Goal: Task Accomplishment & Management: Use online tool/utility

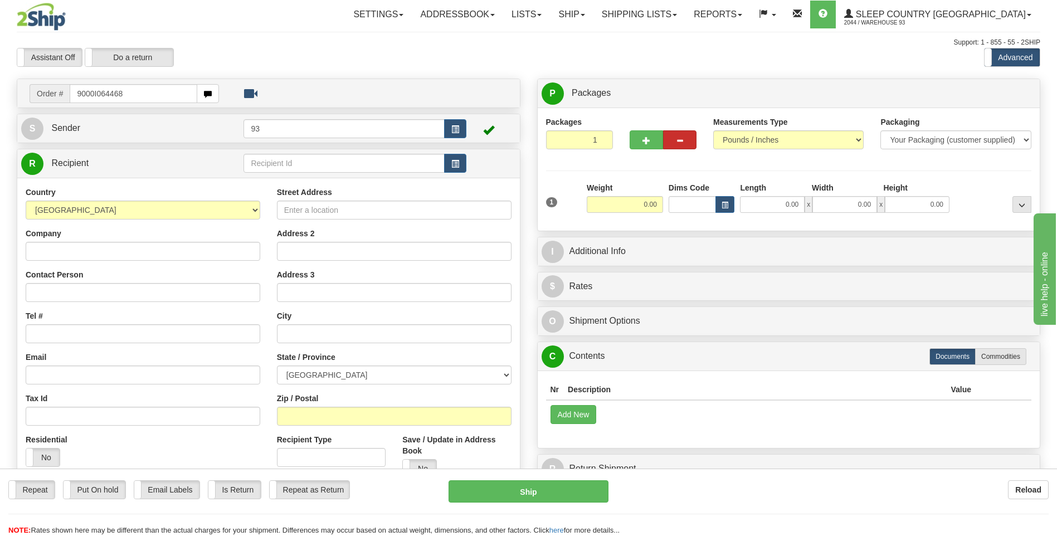
type input "9000I064468"
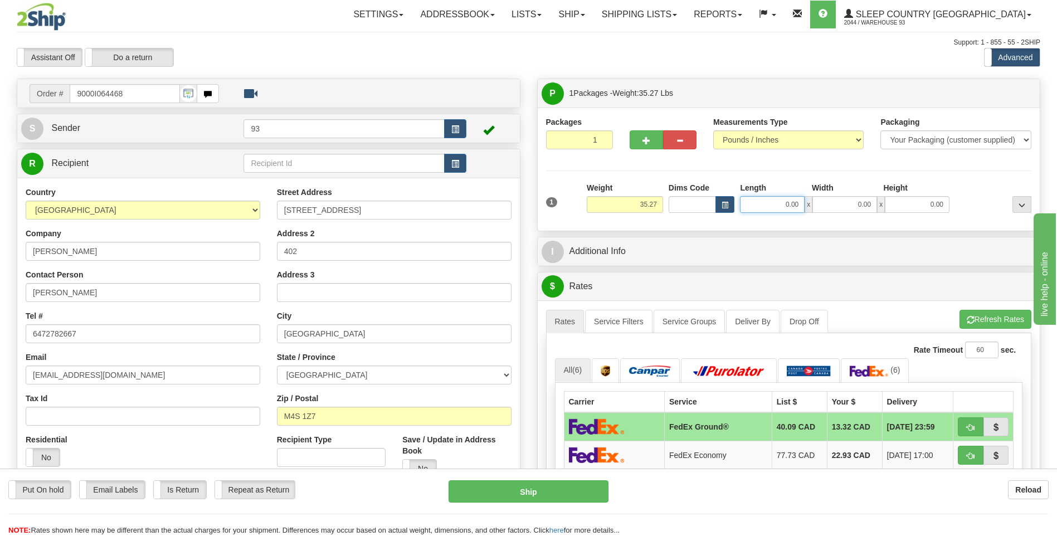
drag, startPoint x: 781, startPoint y: 207, endPoint x: 821, endPoint y: 209, distance: 40.2
click at [821, 209] on div "0.00 x 0.00 x 0.00" at bounding box center [845, 204] width 210 height 17
type input "53.00"
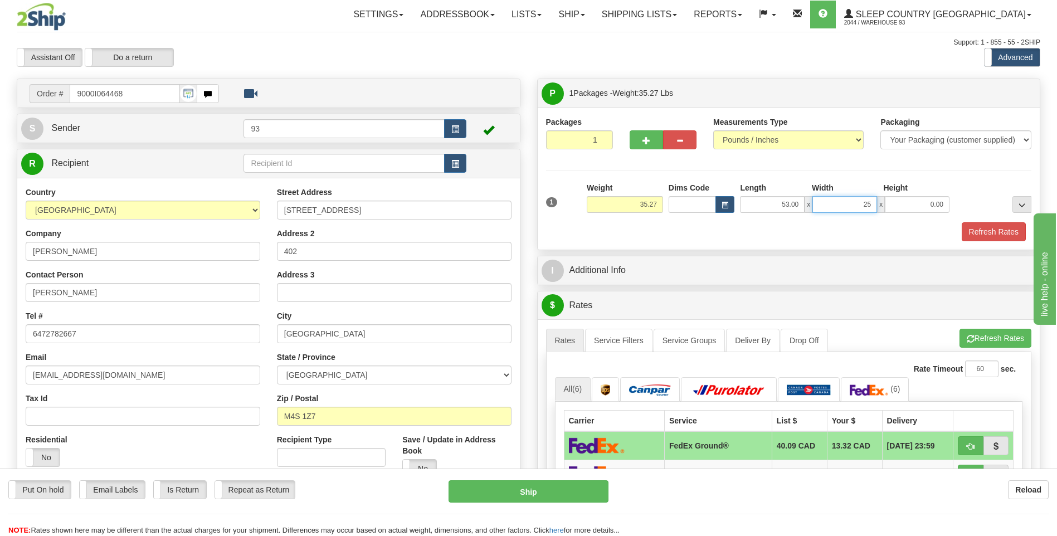
type input "25.00"
type input "4.00"
click at [998, 237] on button "Refresh Rates" at bounding box center [994, 231] width 64 height 19
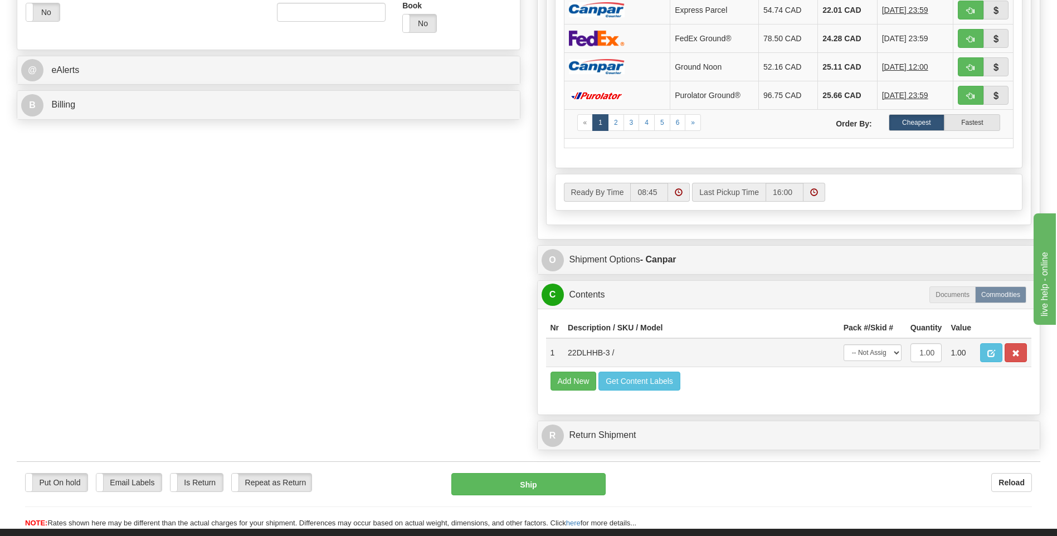
scroll to position [446, 0]
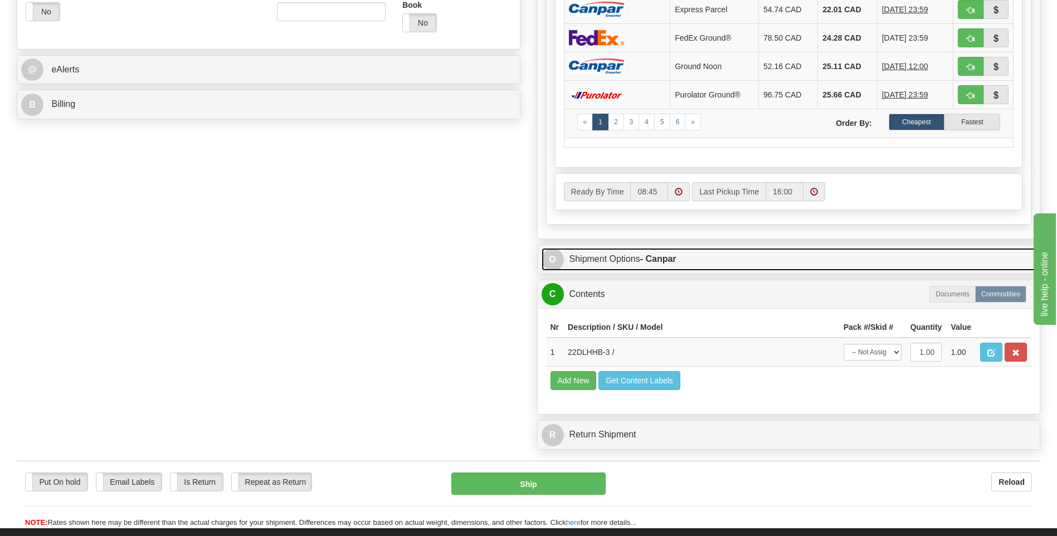
click at [550, 263] on span "O" at bounding box center [553, 260] width 22 height 22
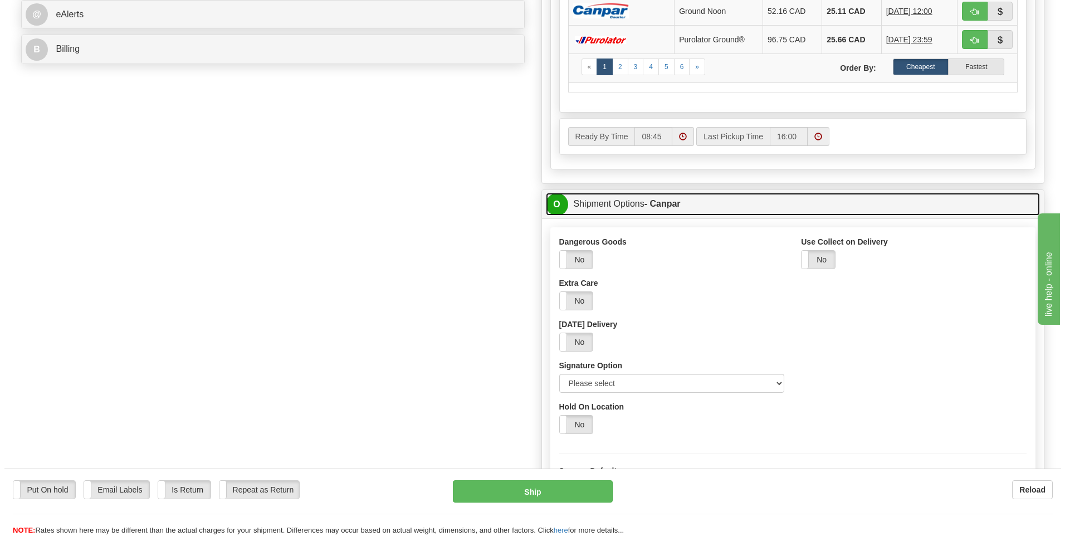
scroll to position [501, 0]
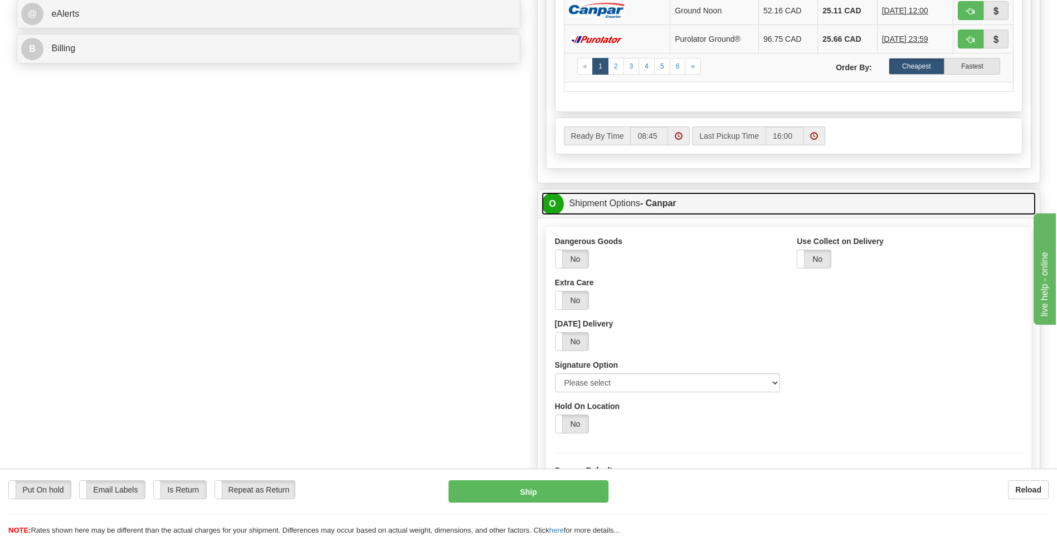
click at [557, 201] on span "O" at bounding box center [553, 204] width 22 height 22
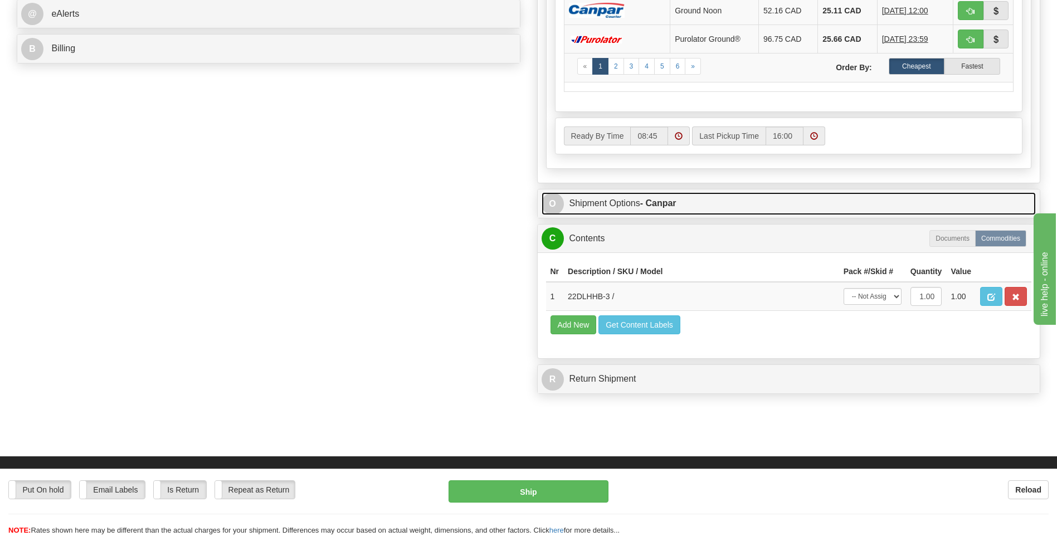
click at [552, 199] on span "O" at bounding box center [553, 204] width 22 height 22
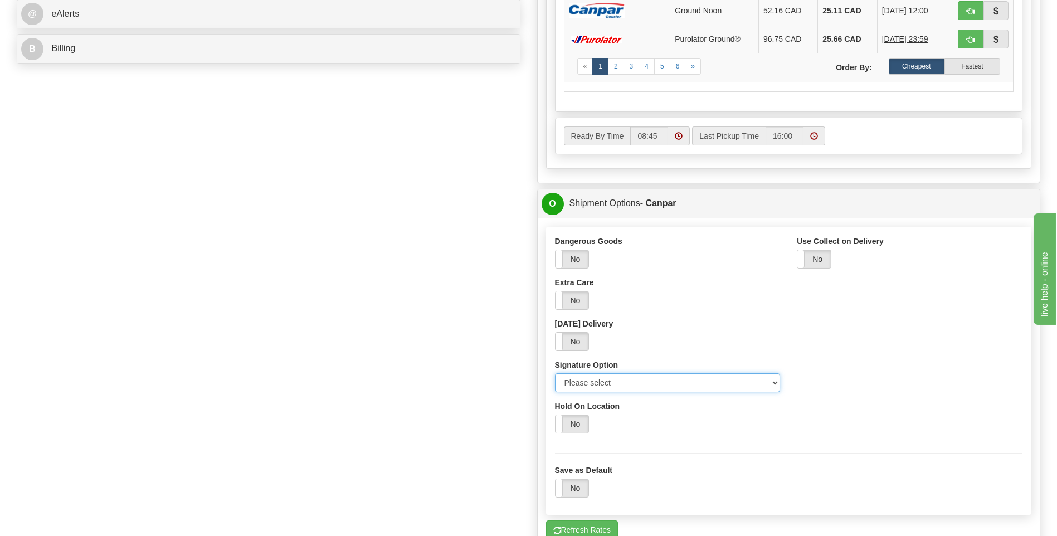
click at [772, 382] on select "Please select No Signature Required Signature Required Adult Signature" at bounding box center [668, 382] width 226 height 19
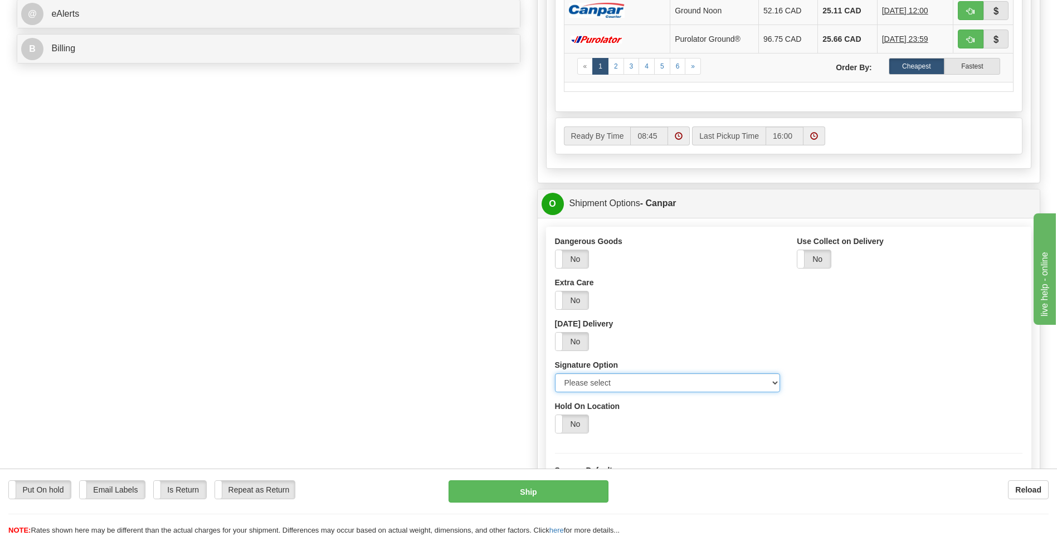
select select "2"
click at [555, 373] on select "Please select No Signature Required Signature Required Adult Signature" at bounding box center [668, 382] width 226 height 19
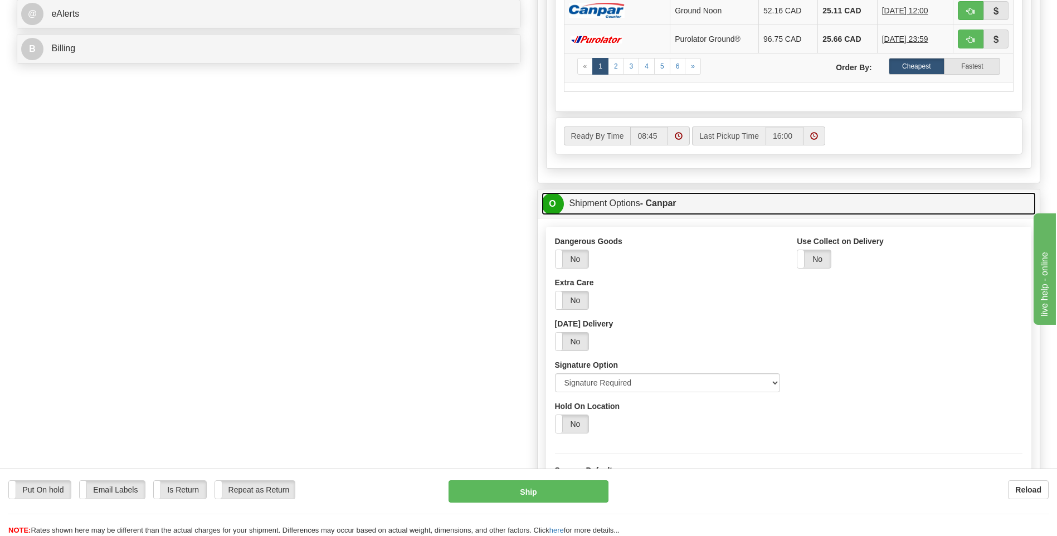
click at [552, 202] on span "O" at bounding box center [553, 204] width 22 height 22
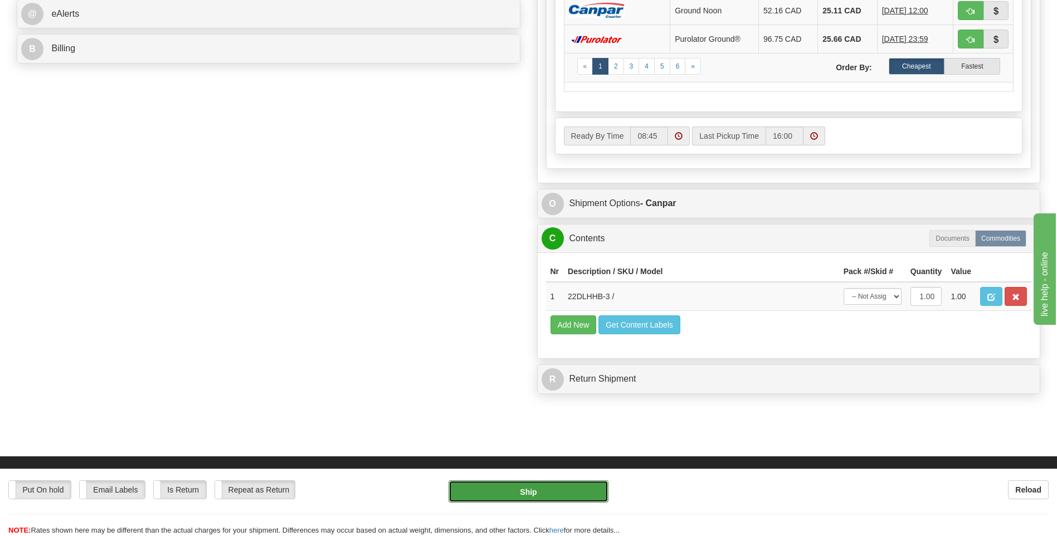
click at [534, 495] on button "Ship" at bounding box center [528, 491] width 159 height 22
type input "1"
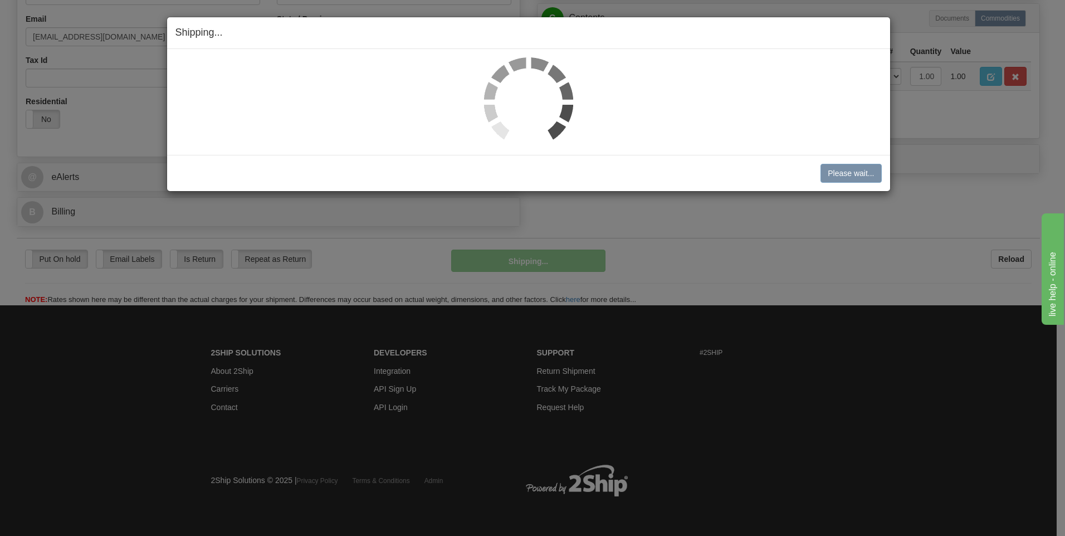
scroll to position [339, 0]
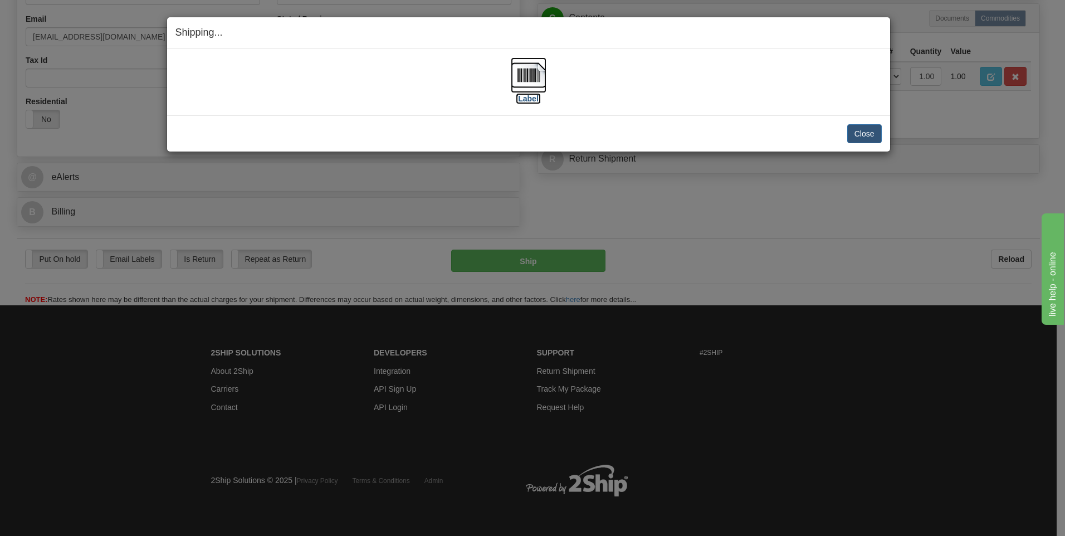
click at [521, 75] on img at bounding box center [529, 75] width 36 height 36
